Goal: Transaction & Acquisition: Purchase product/service

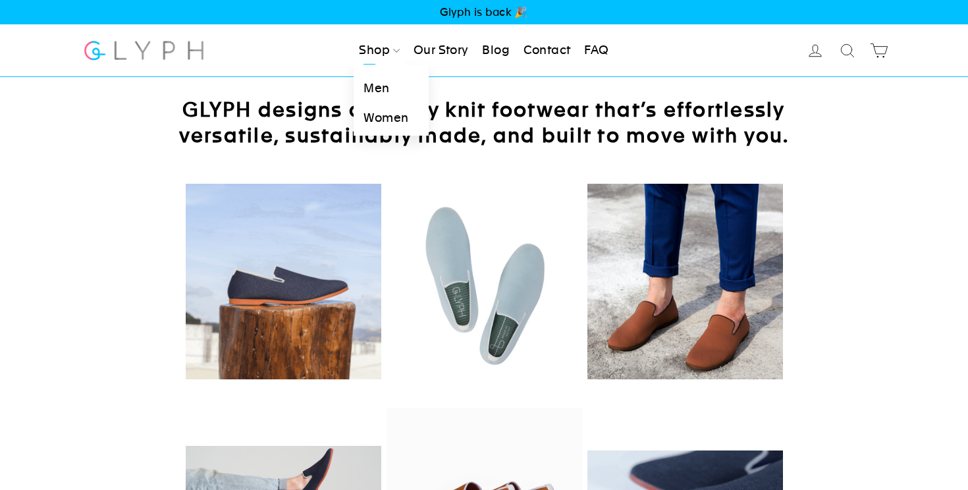
click at [373, 90] on link "Men" at bounding box center [391, 89] width 74 height 30
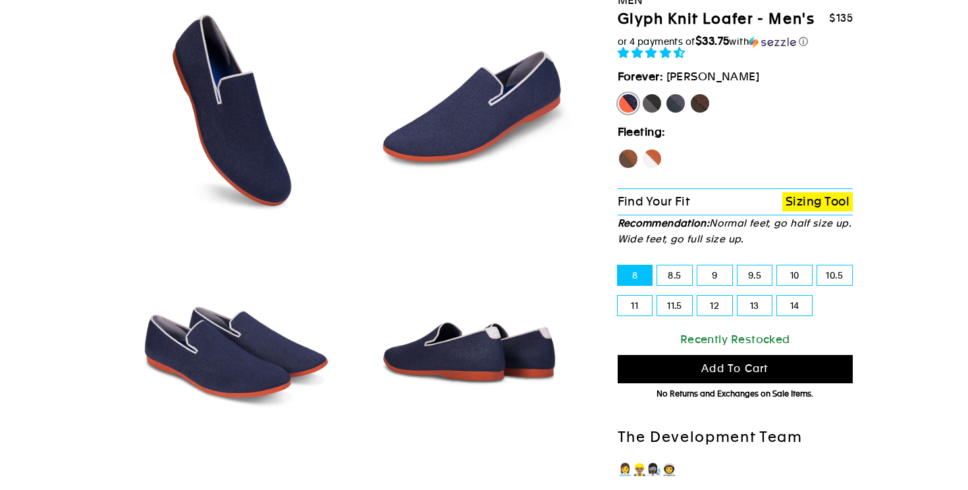
scroll to position [196, 0]
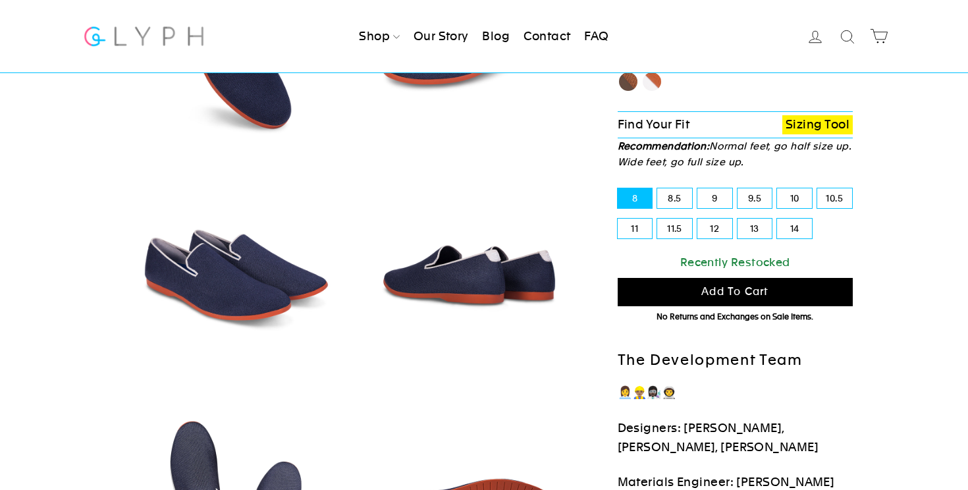
select select "highest-rating"
click at [674, 230] on label "11.5" at bounding box center [674, 229] width 35 height 20
click at [658, 219] on input "11.5" at bounding box center [657, 219] width 1 height 1
radio input "true"
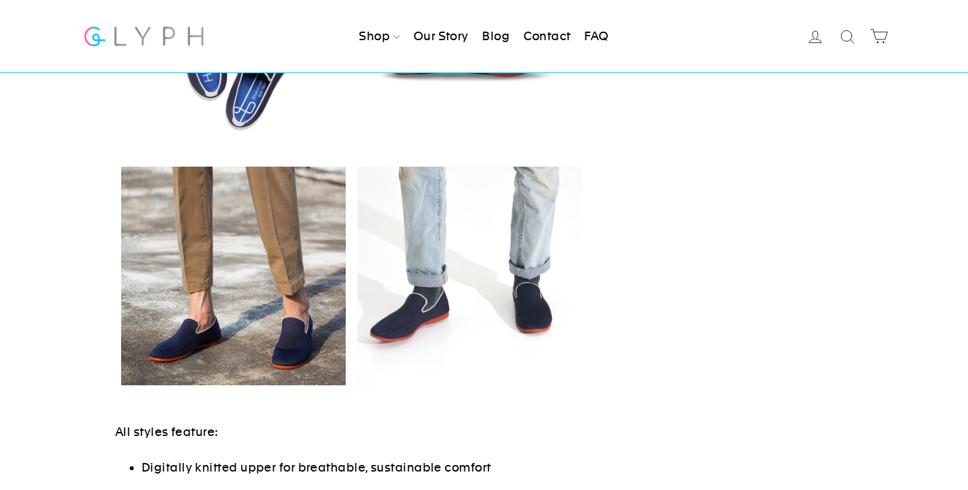
scroll to position [670, 0]
